Goal: Navigation & Orientation: Find specific page/section

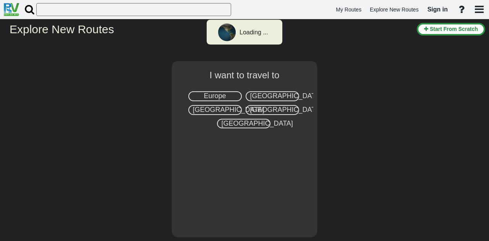
select select "number:2"
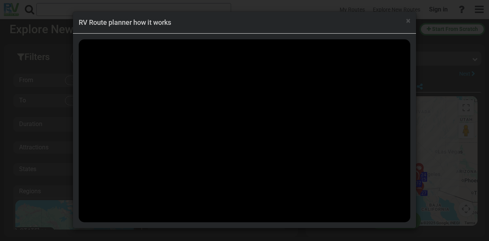
scroll to position [8334, 0]
click at [426, 29] on div "× RV Route planner how it works" at bounding box center [244, 120] width 489 height 241
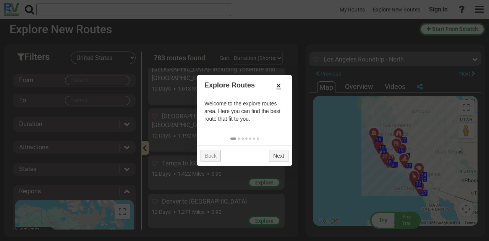
click at [280, 84] on link "×" at bounding box center [279, 85] width 12 height 13
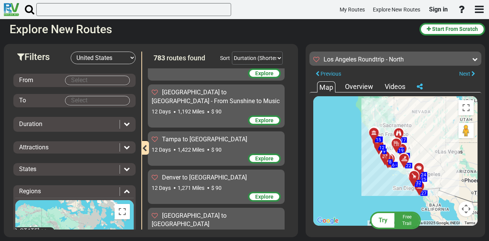
scroll to position [8372, 0]
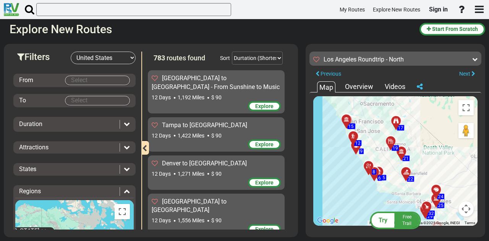
drag, startPoint x: 366, startPoint y: 155, endPoint x: 364, endPoint y: 180, distance: 24.9
click at [366, 193] on div "To activate drag with keyboard, press Alt + Enter. Once in keyboard drag state,…" at bounding box center [395, 161] width 164 height 130
click at [396, 121] on div at bounding box center [398, 124] width 13 height 12
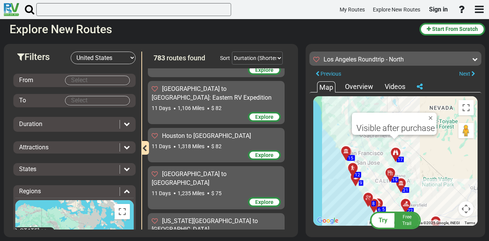
scroll to position [6690, 0]
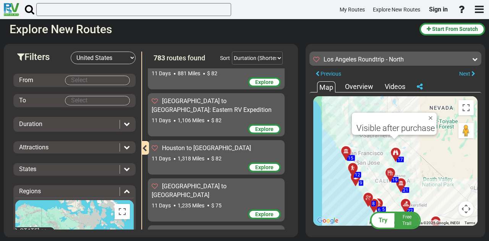
click at [358, 89] on div "Overview" at bounding box center [359, 87] width 32 height 10
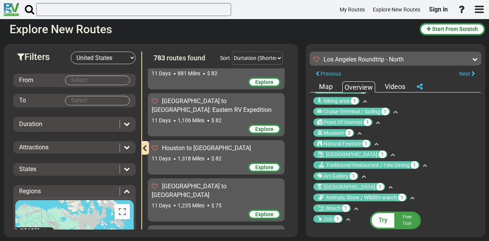
scroll to position [0, 0]
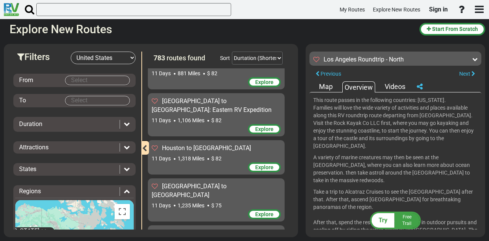
click at [334, 87] on div "Map" at bounding box center [326, 87] width 18 height 10
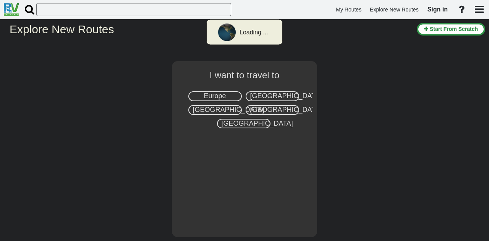
select select "number:2"
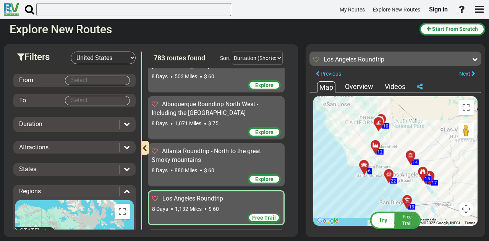
scroll to position [591, 0]
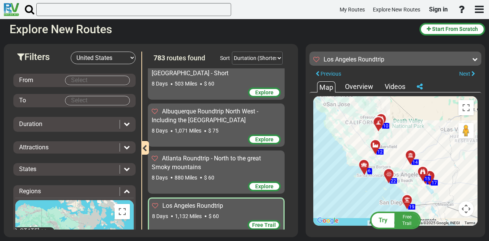
click at [253, 213] on div "8 Days 1,132 Miles $ 60" at bounding box center [216, 217] width 128 height 8
click at [364, 82] on div "Overview" at bounding box center [359, 87] width 32 height 10
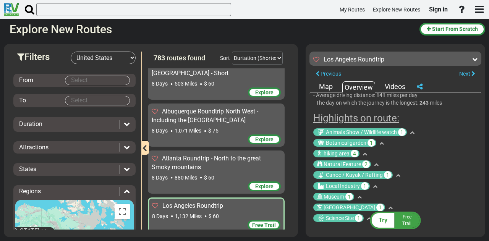
scroll to position [169, 0]
click at [389, 84] on div "Videos" at bounding box center [395, 87] width 24 height 10
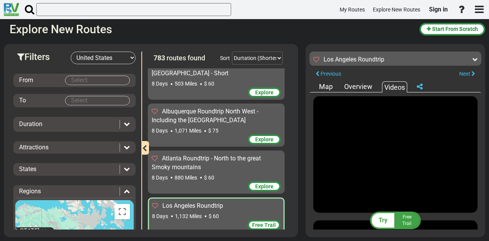
click at [329, 84] on div "Map" at bounding box center [326, 87] width 18 height 10
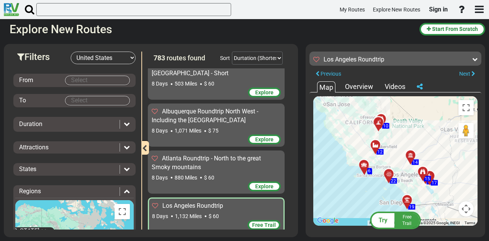
click at [470, 207] on button "Map camera controls" at bounding box center [466, 208] width 15 height 15
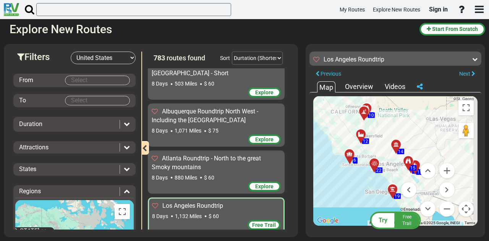
drag, startPoint x: 390, startPoint y: 150, endPoint x: 374, endPoint y: 139, distance: 18.7
click at [374, 139] on div "To activate drag with keyboard, press Alt + Enter. Once in keyboard drag state,…" at bounding box center [395, 161] width 164 height 130
click at [362, 139] on div at bounding box center [363, 138] width 13 height 12
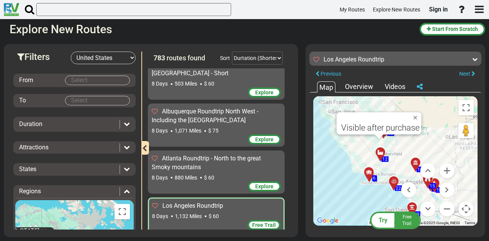
click at [393, 175] on div "To activate drag with keyboard, press Alt + Enter. Once in keyboard drag state,…" at bounding box center [395, 161] width 164 height 130
click at [375, 180] on span "6" at bounding box center [374, 177] width 3 height 5
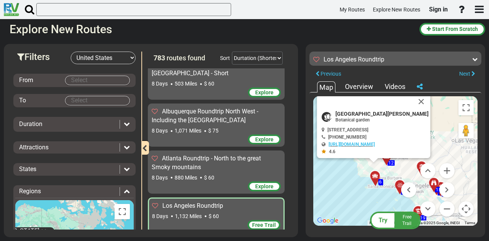
click at [375, 180] on div "6" at bounding box center [374, 175] width 13 height 13
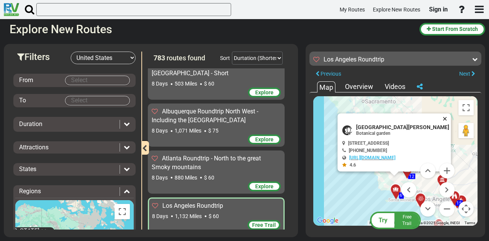
click at [445, 115] on button "Close" at bounding box center [446, 119] width 9 height 11
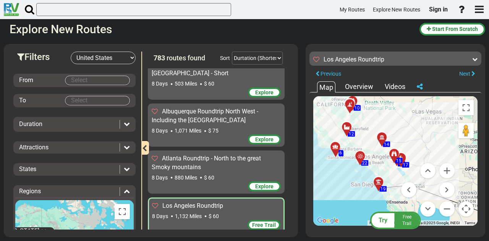
drag, startPoint x: 372, startPoint y: 205, endPoint x: 312, endPoint y: 165, distance: 71.5
click at [305, 161] on div "Filters -- Select Destination -- [GEOGRAPHIC_DATA] [GEOGRAPHIC_DATA] [GEOGRAPHI…" at bounding box center [244, 140] width 489 height 201
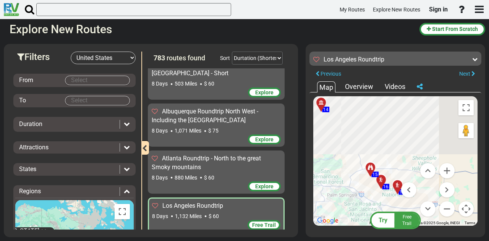
drag, startPoint x: 407, startPoint y: 114, endPoint x: 342, endPoint y: 194, distance: 104.1
click at [342, 194] on div "To activate drag with keyboard, press Alt + Enter. Once in keyboard drag state,…" at bounding box center [395, 161] width 164 height 130
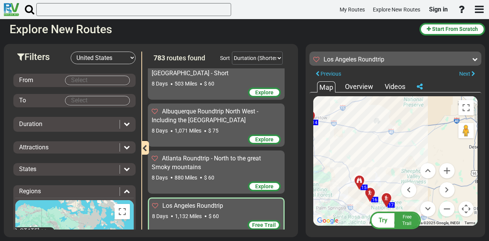
click at [360, 183] on div at bounding box center [362, 184] width 13 height 12
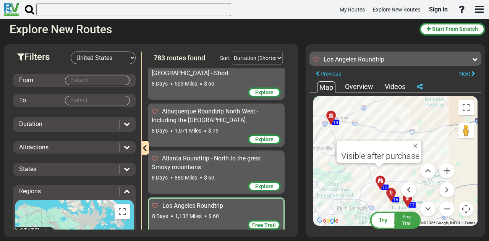
click at [386, 189] on span "15" at bounding box center [385, 187] width 5 height 5
click at [386, 187] on span "15" at bounding box center [385, 187] width 5 height 5
click at [417, 145] on button "Close" at bounding box center [416, 146] width 9 height 11
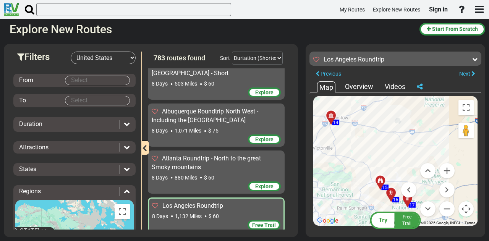
click at [386, 189] on span "15" at bounding box center [385, 187] width 5 height 5
click at [392, 198] on div at bounding box center [394, 196] width 13 height 12
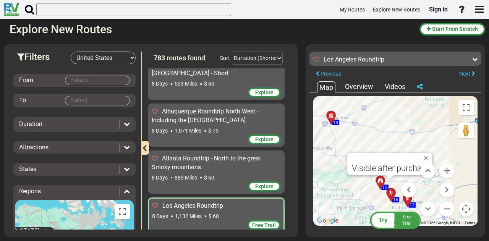
click at [396, 199] on span "16" at bounding box center [395, 199] width 5 height 5
click at [442, 209] on button "Zoom out" at bounding box center [447, 208] width 15 height 15
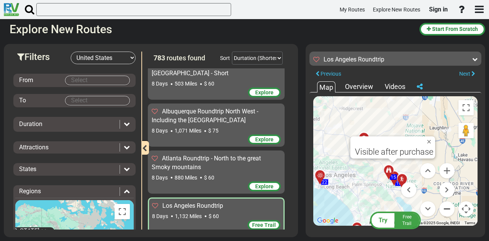
click at [442, 209] on button "Zoom out" at bounding box center [447, 208] width 15 height 15
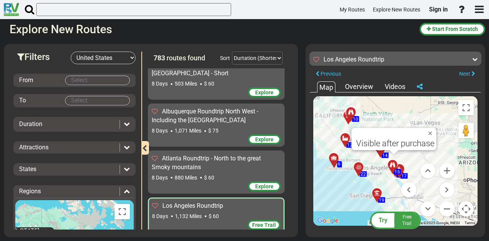
click at [407, 114] on div "To activate drag with keyboard, press Alt + Enter. Once in keyboard drag state,…" at bounding box center [395, 161] width 164 height 130
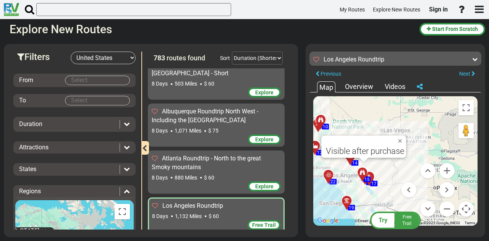
drag, startPoint x: 407, startPoint y: 158, endPoint x: 376, endPoint y: 166, distance: 32.4
click at [376, 166] on div "To activate drag with keyboard, press Alt + Enter. Once in keyboard drag state,…" at bounding box center [395, 161] width 164 height 130
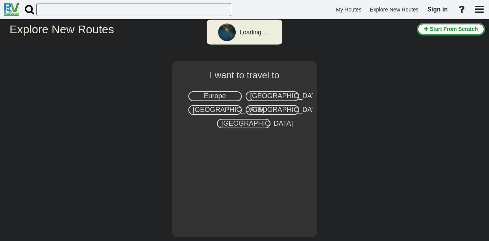
select select "number:2"
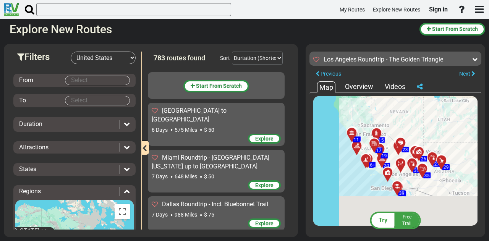
scroll to position [17863, 0]
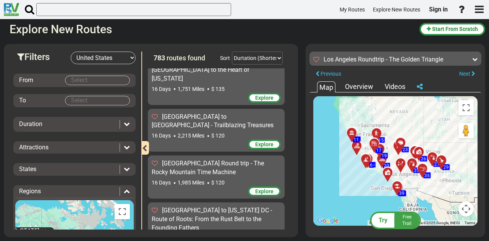
click at [443, 161] on div at bounding box center [444, 164] width 13 height 12
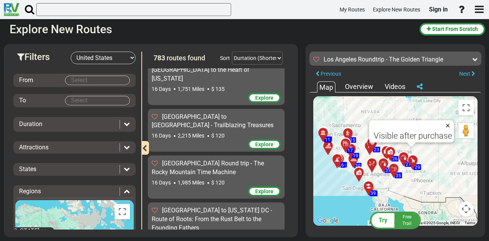
click at [447, 124] on button "Close" at bounding box center [449, 125] width 9 height 11
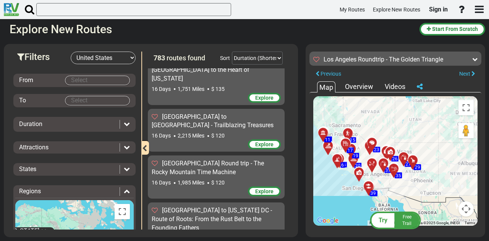
click at [362, 86] on div "Overview" at bounding box center [359, 87] width 32 height 10
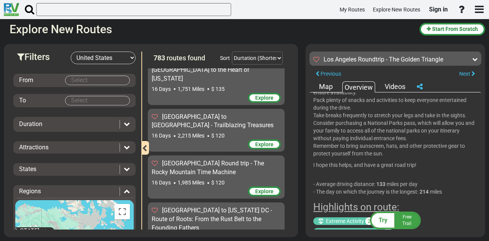
scroll to position [382, 0]
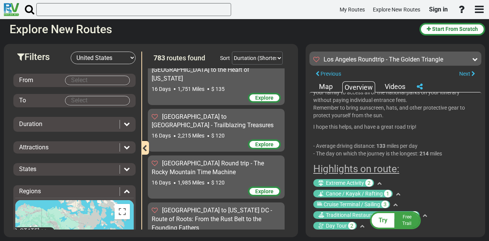
click at [333, 88] on div "Map" at bounding box center [326, 87] width 18 height 10
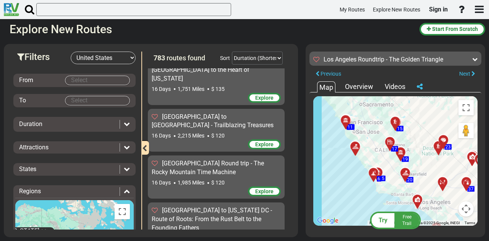
click at [357, 155] on div at bounding box center [358, 150] width 13 height 12
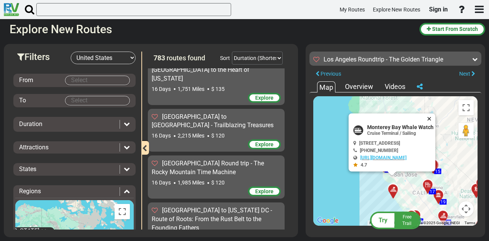
click at [436, 116] on button "Close" at bounding box center [431, 119] width 9 height 11
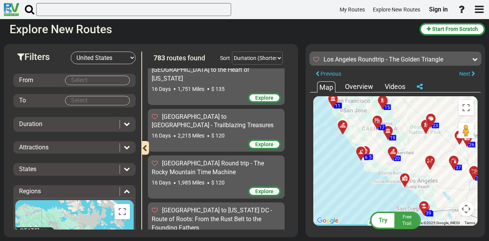
drag, startPoint x: 425, startPoint y: 195, endPoint x: 375, endPoint y: 124, distance: 86.6
click at [375, 129] on div "To activate drag with keyboard, press Alt + Enter. Once in keyboard drag state,…" at bounding box center [395, 161] width 164 height 130
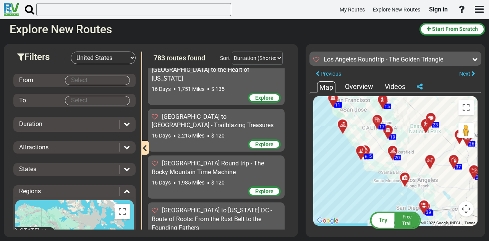
click at [376, 123] on div at bounding box center [380, 123] width 13 height 12
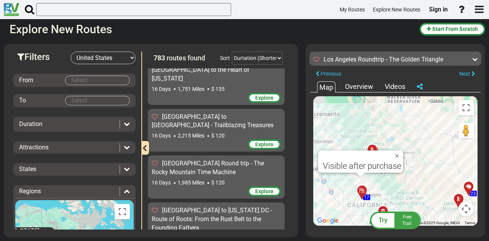
drag, startPoint x: 411, startPoint y: 151, endPoint x: 404, endPoint y: 187, distance: 36.5
click at [404, 187] on div "To activate drag with keyboard, press Alt + Enter. Once in keyboard drag state,…" at bounding box center [395, 161] width 164 height 130
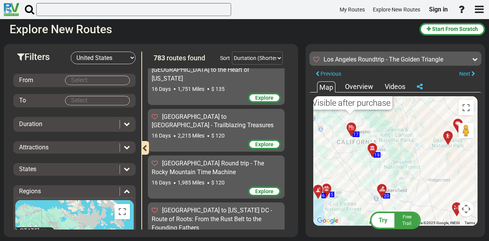
drag, startPoint x: 401, startPoint y: 196, endPoint x: 388, endPoint y: 127, distance: 70.4
click at [388, 127] on div "To activate drag with keyboard, press Alt + Enter. Once in keyboard drag state,…" at bounding box center [395, 161] width 164 height 130
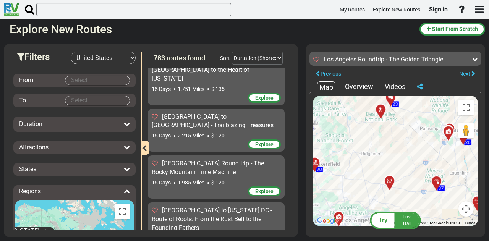
drag, startPoint x: 421, startPoint y: 147, endPoint x: 342, endPoint y: 120, distance: 83.1
click at [342, 120] on div "To activate drag with keyboard, press Alt + Enter. Once in keyboard drag state,…" at bounding box center [395, 161] width 164 height 130
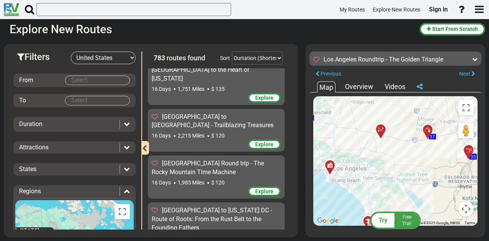
drag, startPoint x: 405, startPoint y: 149, endPoint x: 414, endPoint y: 94, distance: 56.1
click at [414, 94] on div "To navigate the map with touch gestures double-tap and hold your finger on the …" at bounding box center [396, 161] width 172 height 137
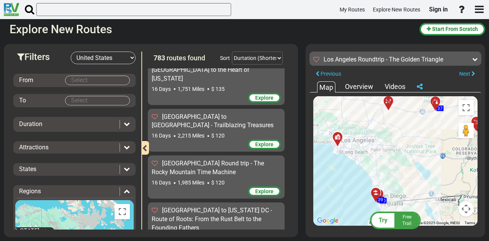
drag, startPoint x: 402, startPoint y: 184, endPoint x: 404, endPoint y: 168, distance: 15.7
click at [404, 168] on div "To activate drag with keyboard, press Alt + Enter. Once in keyboard drag state,…" at bounding box center [395, 161] width 164 height 130
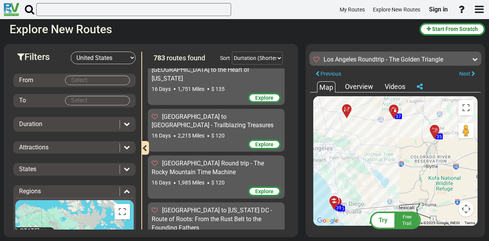
drag, startPoint x: 423, startPoint y: 125, endPoint x: 380, endPoint y: 133, distance: 43.6
click at [380, 133] on div "To activate drag with keyboard, press Alt + Enter. Once in keyboard drag state,…" at bounding box center [395, 161] width 164 height 130
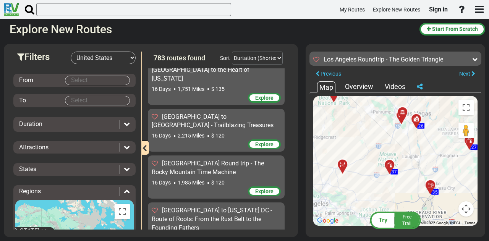
drag, startPoint x: 414, startPoint y: 175, endPoint x: 270, endPoint y: 107, distance: 159.4
click at [270, 107] on div "Filters -- Select Destination -- [GEOGRAPHIC_DATA] [GEOGRAPHIC_DATA] [GEOGRAPHI…" at bounding box center [244, 140] width 489 height 201
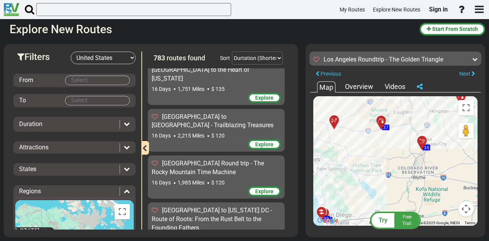
drag, startPoint x: 393, startPoint y: 204, endPoint x: 385, endPoint y: 158, distance: 46.1
click at [385, 158] on div "To activate drag with keyboard, press Alt + Enter. Once in keyboard drag state,…" at bounding box center [395, 161] width 164 height 130
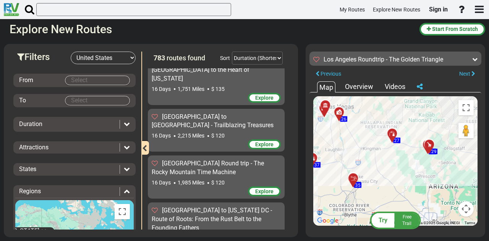
drag, startPoint x: 432, startPoint y: 129, endPoint x: 364, endPoint y: 168, distance: 78.6
click at [364, 168] on div "To activate drag with keyboard, press Alt + Enter. Once in keyboard drag state,…" at bounding box center [395, 161] width 164 height 130
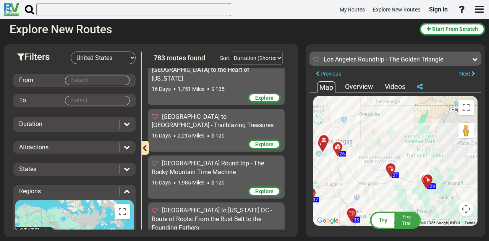
drag, startPoint x: 401, startPoint y: 166, endPoint x: 400, endPoint y: 201, distance: 35.9
click at [400, 201] on div "To activate drag with keyboard, press Alt + Enter. Once in keyboard drag state,…" at bounding box center [395, 161] width 164 height 130
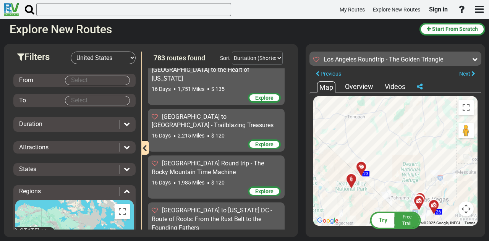
drag, startPoint x: 422, startPoint y: 160, endPoint x: 298, endPoint y: 179, distance: 125.3
click at [298, 179] on div "Filters -- Select Destination -- [GEOGRAPHIC_DATA] [GEOGRAPHIC_DATA] [GEOGRAPHI…" at bounding box center [244, 140] width 489 height 201
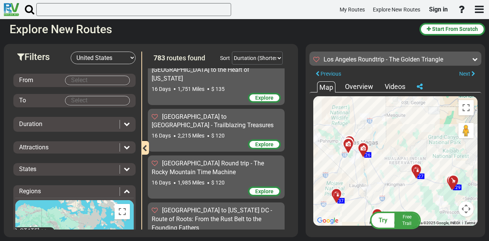
drag, startPoint x: 428, startPoint y: 186, endPoint x: 357, endPoint y: 128, distance: 91.5
click at [357, 128] on div "To activate drag with keyboard, press Alt + Enter. Once in keyboard drag state,…" at bounding box center [395, 161] width 164 height 130
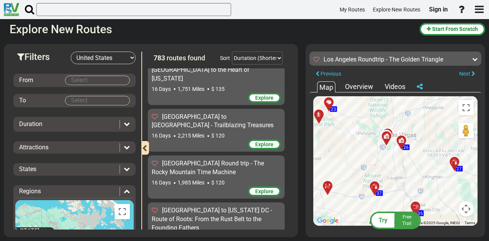
drag, startPoint x: 407, startPoint y: 137, endPoint x: 445, endPoint y: 130, distance: 38.2
click at [445, 130] on div "To activate drag with keyboard, press Alt + Enter. Once in keyboard drag state,…" at bounding box center [395, 161] width 164 height 130
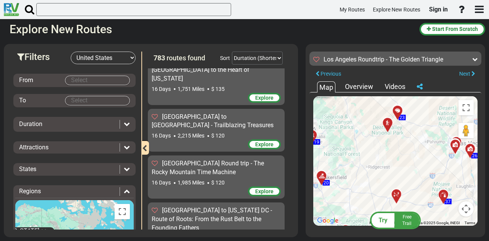
drag, startPoint x: 360, startPoint y: 153, endPoint x: 429, endPoint y: 162, distance: 70.1
click at [429, 162] on div "To activate drag with keyboard, press Alt + Enter. Once in keyboard drag state,…" at bounding box center [395, 161] width 164 height 130
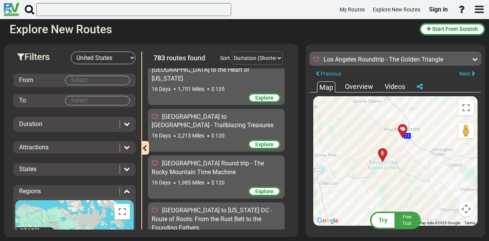
drag, startPoint x: 388, startPoint y: 135, endPoint x: 402, endPoint y: 182, distance: 49.6
click at [402, 182] on div "To activate drag with keyboard, press Alt + Enter. Once in keyboard drag state,…" at bounding box center [395, 161] width 164 height 130
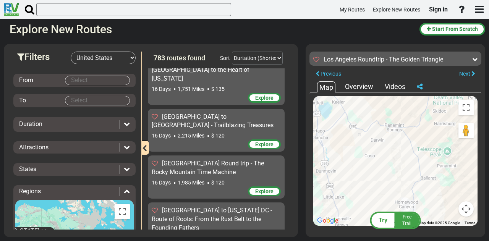
drag, startPoint x: 377, startPoint y: 195, endPoint x: 449, endPoint y: 117, distance: 106.3
click at [461, 117] on div "To activate drag with keyboard, press Alt + Enter. Once in keyboard drag state,…" at bounding box center [395, 161] width 164 height 130
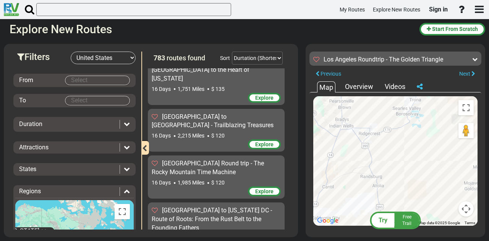
drag, startPoint x: 429, startPoint y: 213, endPoint x: 432, endPoint y: 95, distance: 118.2
click at [432, 95] on div "To navigate the map with touch gestures double-tap and hold your finger on the …" at bounding box center [396, 161] width 172 height 137
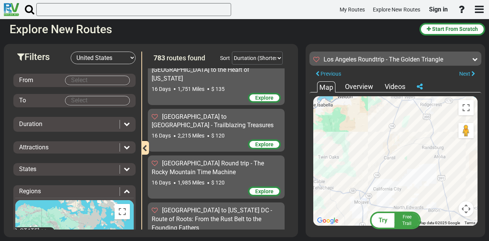
drag, startPoint x: 388, startPoint y: 161, endPoint x: 474, endPoint y: 122, distance: 93.7
click at [474, 122] on div "To activate drag with keyboard, press Alt + Enter. Once in keyboard drag state,…" at bounding box center [395, 161] width 164 height 130
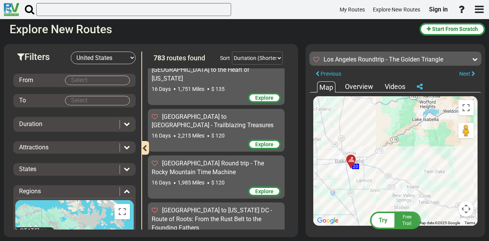
drag, startPoint x: 390, startPoint y: 156, endPoint x: 475, endPoint y: 182, distance: 88.6
click at [475, 182] on div "To activate drag with keyboard, press Alt + Enter. Once in keyboard drag state,…" at bounding box center [395, 161] width 164 height 130
